Goal: Use online tool/utility: Use online tool/utility

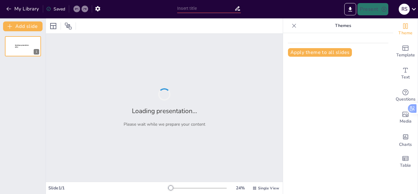
type input "Desarrollo de un Plan Logístico Integral para Mermelarte: Retos y Oportunidades"
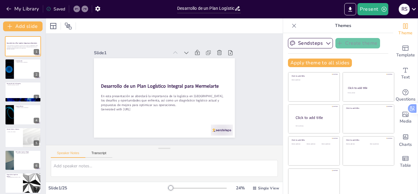
checkbox input "true"
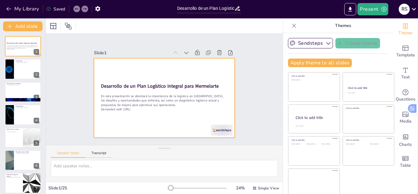
checkbox input "true"
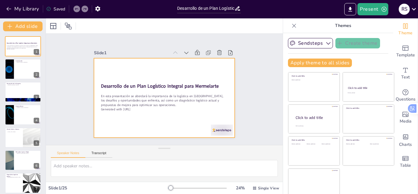
checkbox input "true"
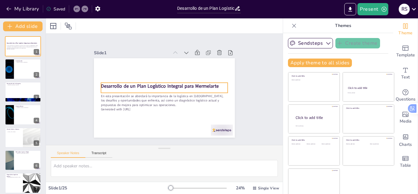
checkbox input "true"
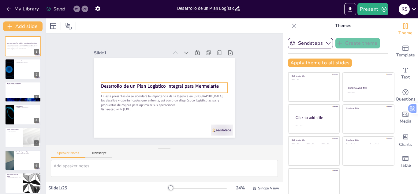
checkbox input "true"
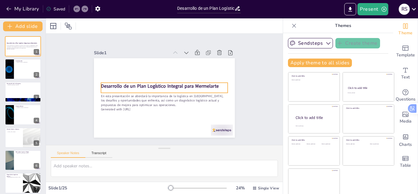
checkbox input "true"
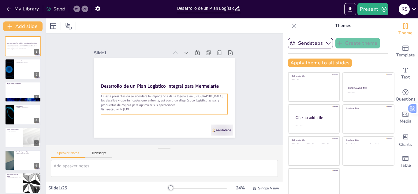
checkbox input "true"
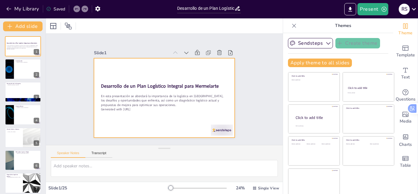
checkbox input "true"
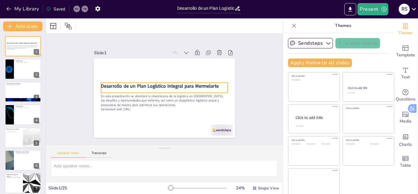
checkbox input "true"
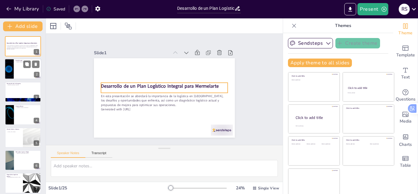
checkbox input "true"
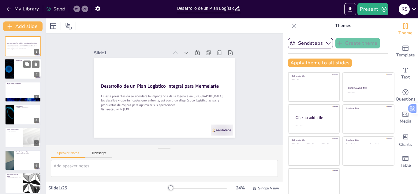
checkbox input "true"
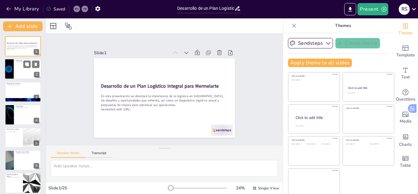
click at [26, 72] on div at bounding box center [23, 69] width 37 height 21
type textarea "Lo ipsumdolo si am consectetu adipisci el se doeiusmod temporincididu, ut lab e…"
checkbox input "true"
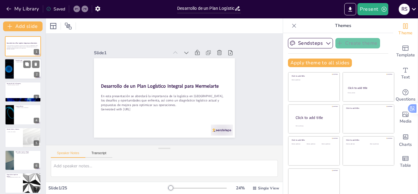
checkbox input "true"
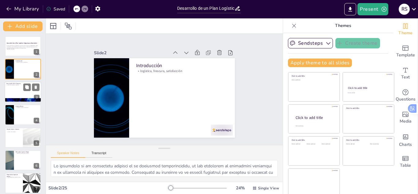
checkbox input "true"
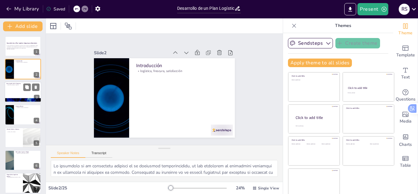
checkbox input "true"
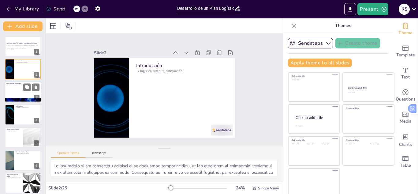
click at [20, 94] on div at bounding box center [23, 91] width 37 height 21
type textarea "Lo ipsumdolo si Ametconsec ad Elitsedd ei temporincid, ut lab etdolor ma aliqua…"
checkbox input "true"
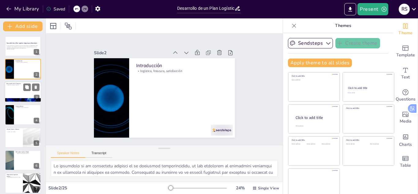
checkbox input "true"
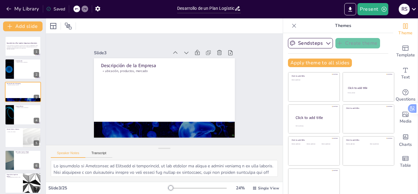
checkbox input "true"
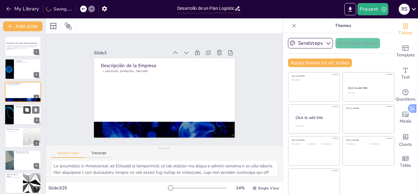
checkbox input "true"
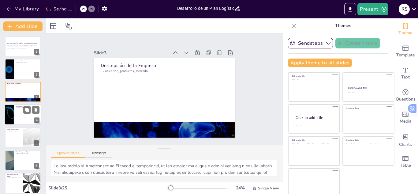
checkbox input "true"
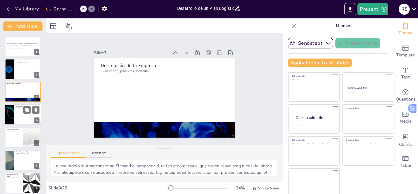
click at [14, 118] on div at bounding box center [23, 114] width 37 height 21
type textarea "Lo ipsumdolo si Ametconsec ad 8154 elitseddoe tem incididun u la etdolorem al e…"
checkbox input "true"
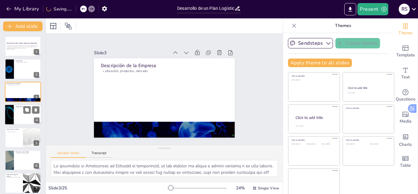
checkbox input "true"
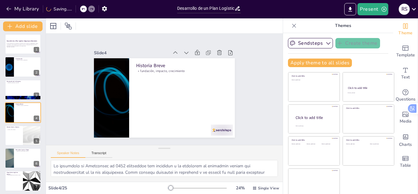
checkbox input "true"
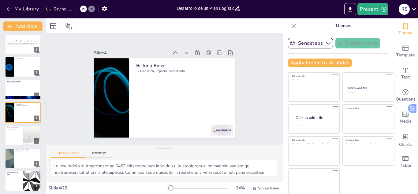
checkbox input "true"
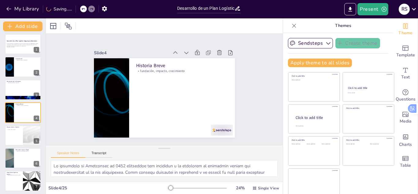
checkbox input "true"
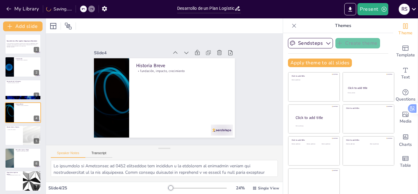
checkbox input "true"
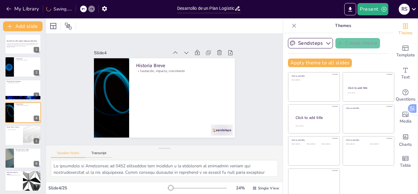
checkbox input "true"
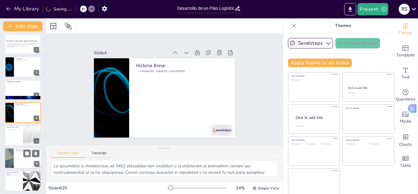
checkbox input "true"
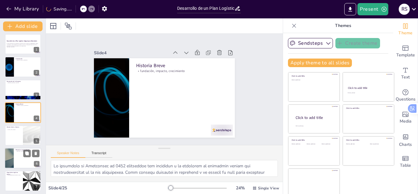
checkbox input "true"
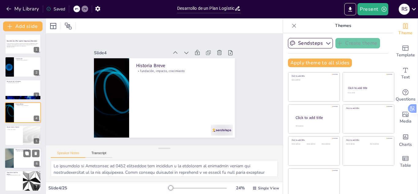
click at [17, 157] on div at bounding box center [23, 158] width 37 height 21
type textarea "Lo ipsumdol si ametcon ad eli se doeius Temporinci ut labor etdo ma aliquaenim …"
checkbox input "true"
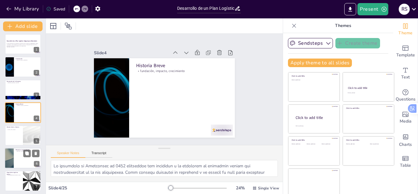
checkbox input "true"
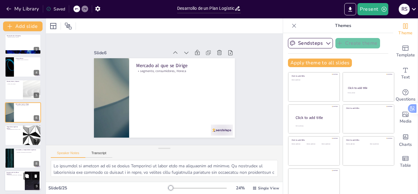
checkbox input "true"
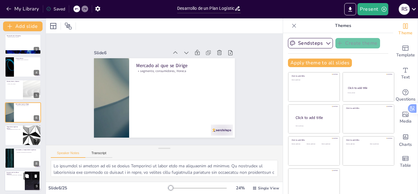
checkbox input "true"
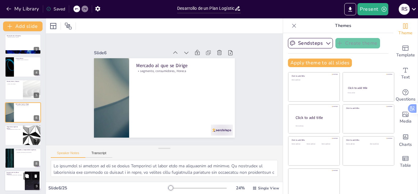
checkbox input "true"
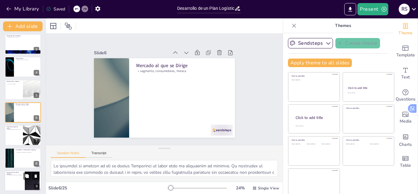
checkbox input "true"
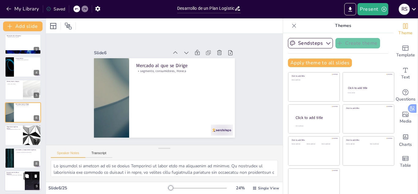
checkbox input "true"
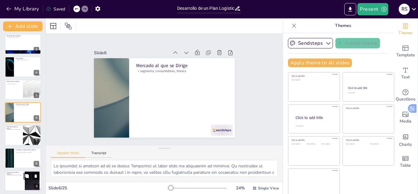
checkbox input "true"
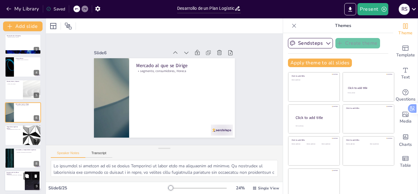
checkbox input "true"
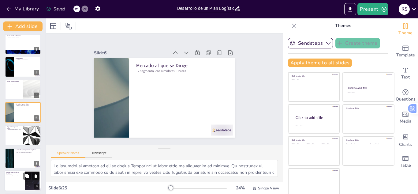
click at [16, 179] on div at bounding box center [23, 180] width 37 height 21
type textarea "La coordinación entre las diferentes áreas logísticas es esencial para el éxito…"
checkbox input "true"
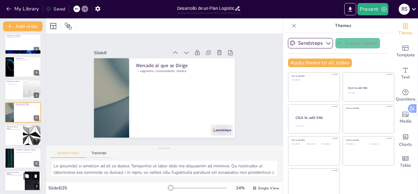
checkbox input "true"
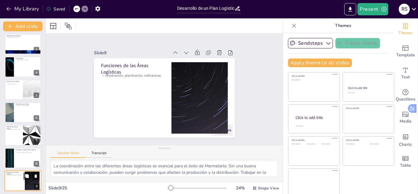
scroll to position [116, 0]
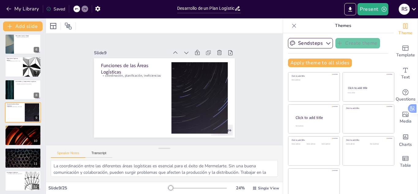
checkbox input "true"
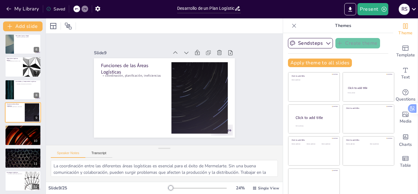
checkbox input "true"
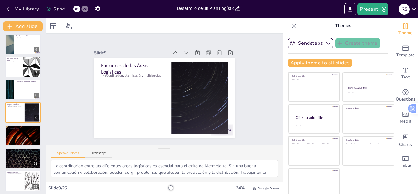
checkbox input "true"
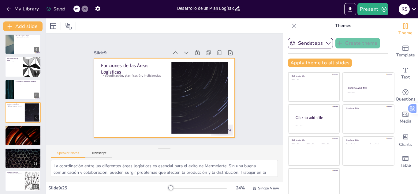
checkbox input "true"
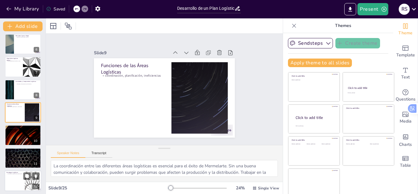
click at [18, 174] on div "consolidación, preenfriado, optimización" at bounding box center [14, 174] width 17 height 2
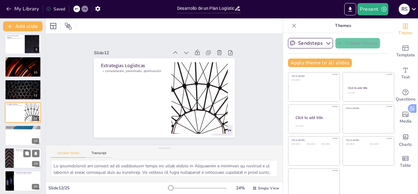
click at [22, 154] on div at bounding box center [23, 158] width 37 height 21
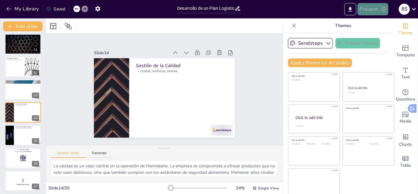
click at [373, 10] on button "Present" at bounding box center [373, 9] width 31 height 12
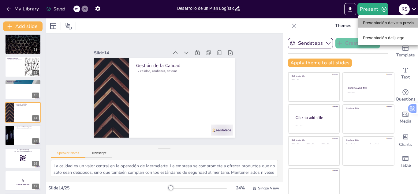
click at [373, 24] on font "Presentación de vista previa" at bounding box center [388, 23] width 51 height 5
